Goal: Transaction & Acquisition: Purchase product/service

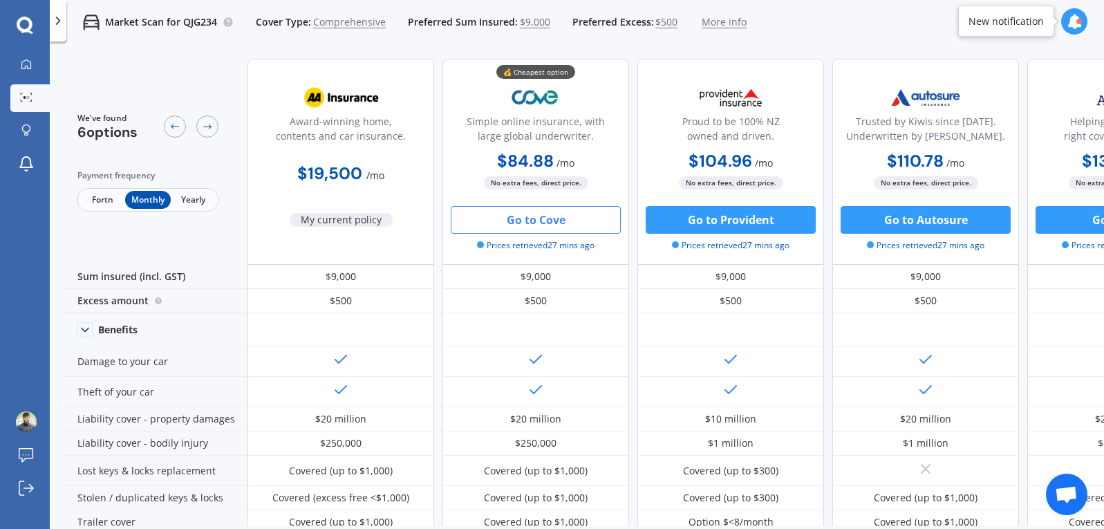
click at [724, 25] on span "More info" at bounding box center [724, 22] width 45 height 14
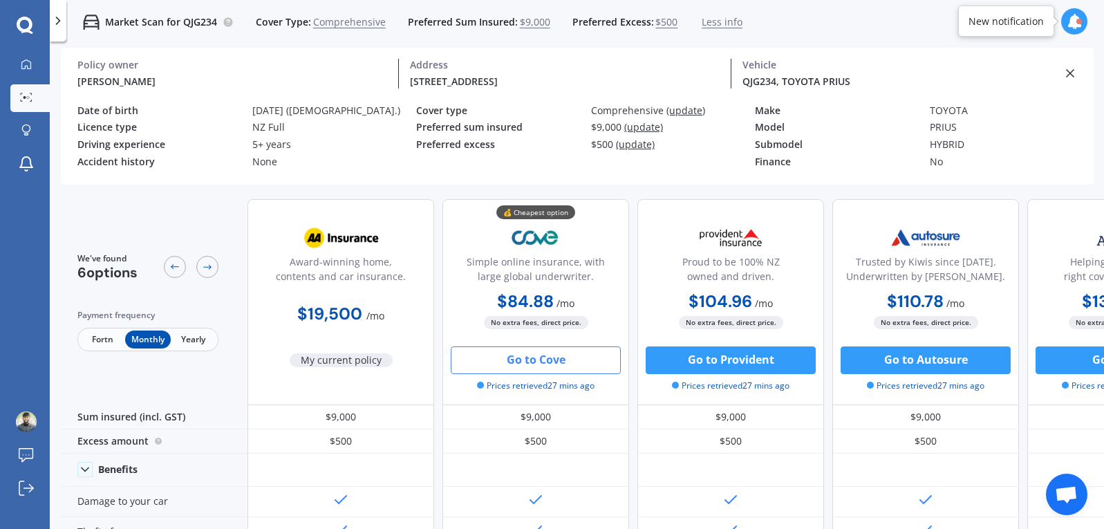
click at [637, 132] on span "(update)" at bounding box center [643, 126] width 39 height 13
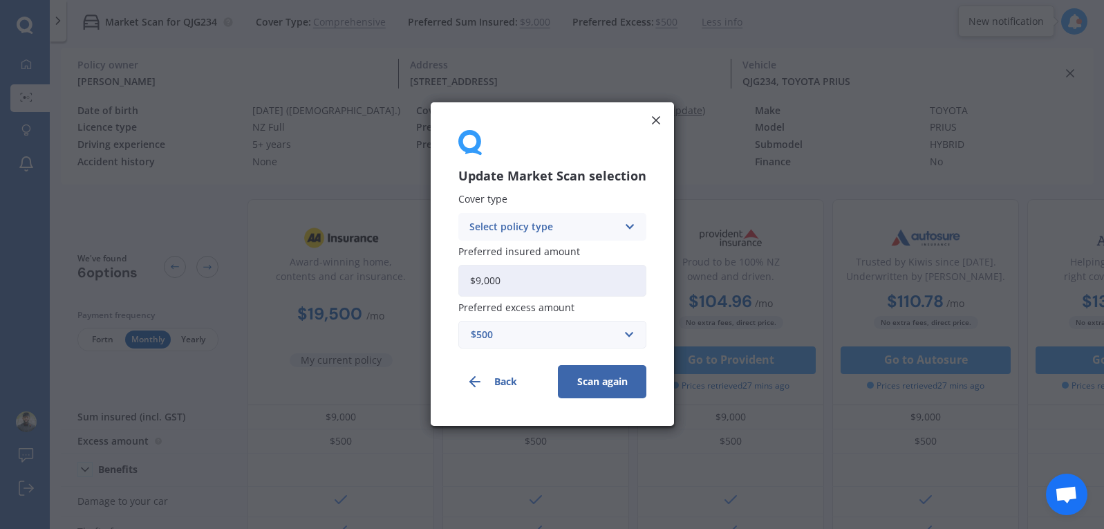
click at [491, 281] on input "$9,000" at bounding box center [552, 281] width 188 height 32
type input "$9,800"
click at [602, 385] on button "Scan again" at bounding box center [602, 382] width 88 height 33
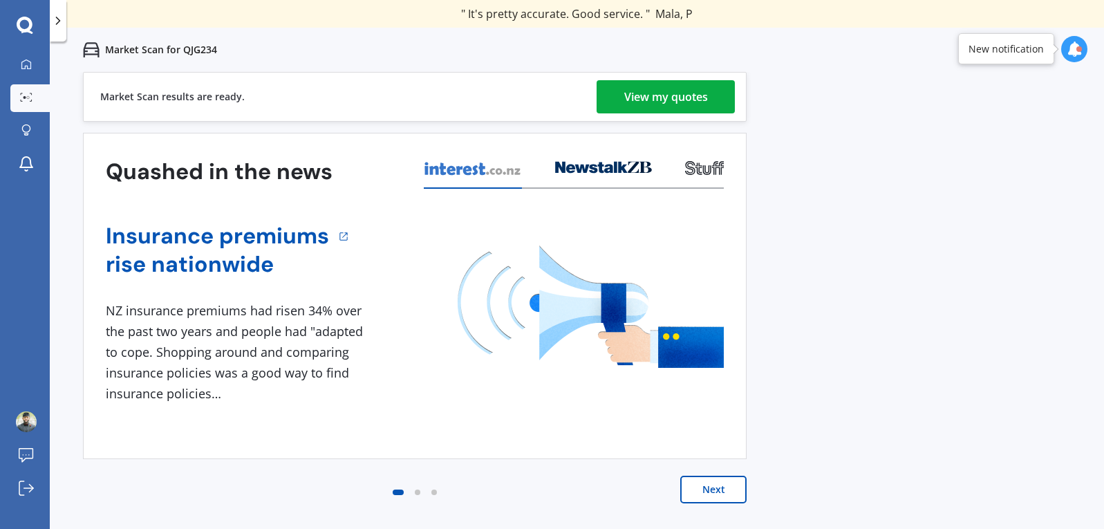
click at [700, 97] on div "View my quotes" at bounding box center [666, 96] width 84 height 33
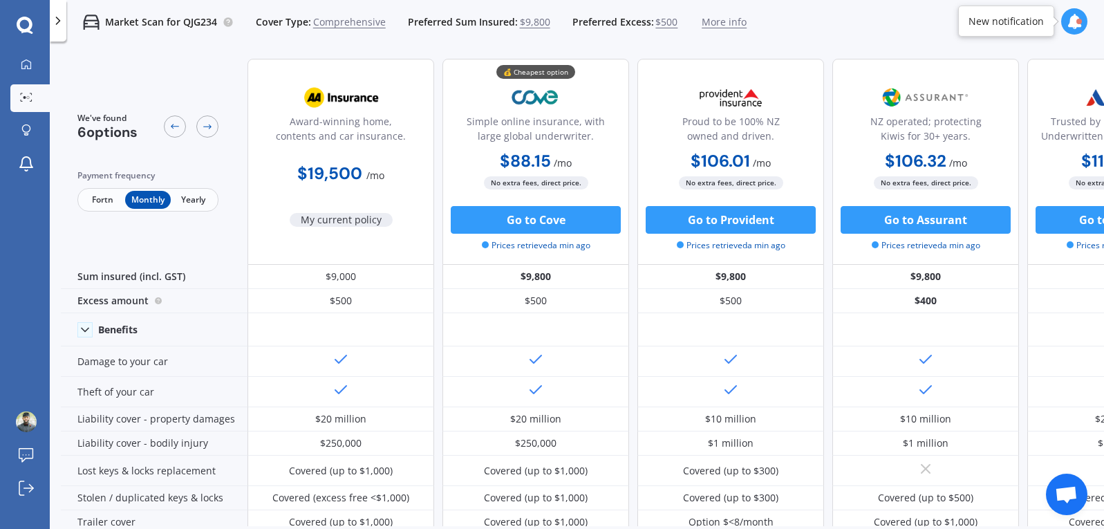
click at [364, 167] on span "$19,500 / mo" at bounding box center [340, 175] width 87 height 16
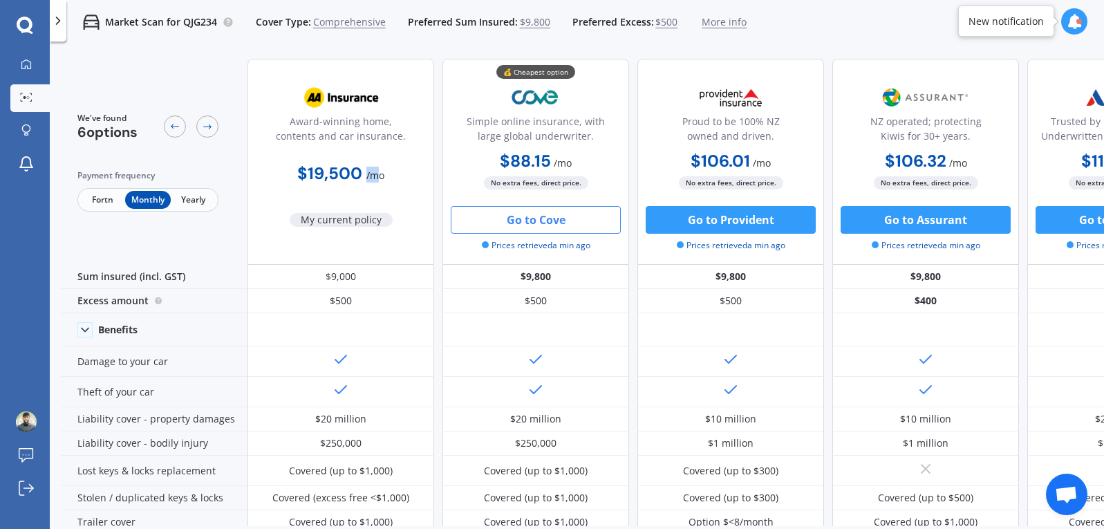
click at [586, 230] on button "Go to Cove" at bounding box center [536, 220] width 170 height 28
